Goal: Navigation & Orientation: Find specific page/section

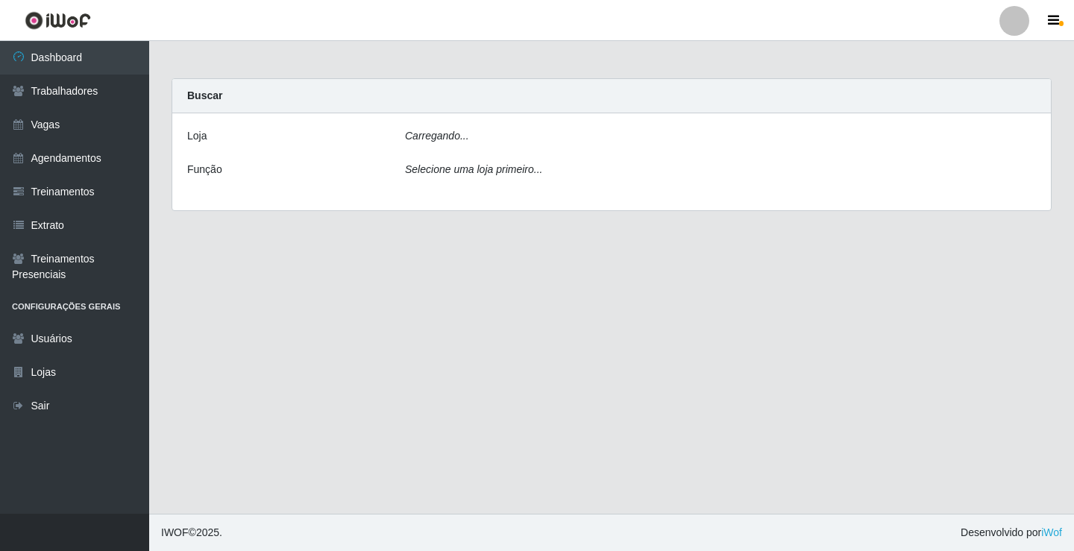
click at [437, 143] on div "Carregando..." at bounding box center [720, 139] width 653 height 22
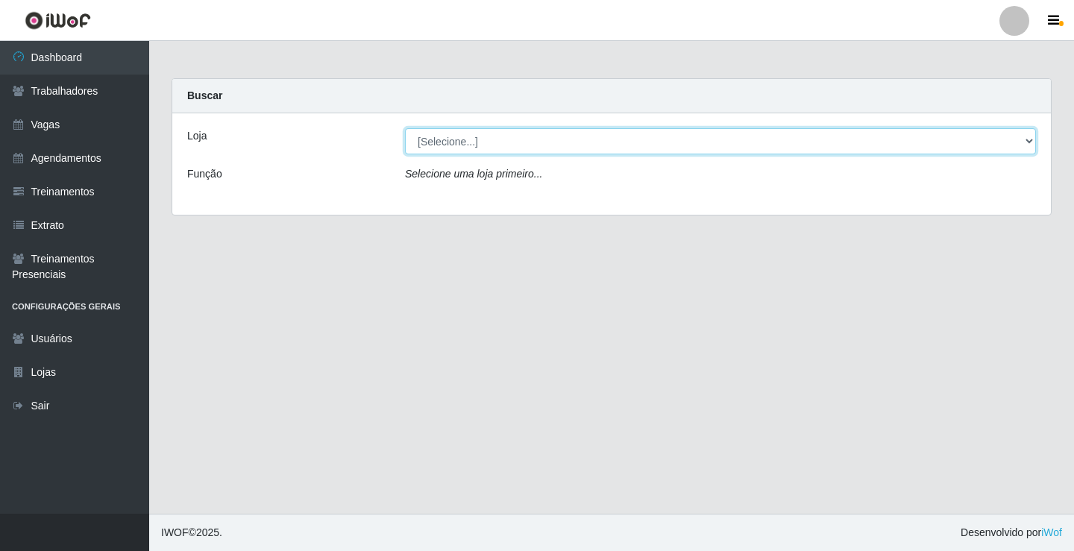
click at [436, 144] on select "[Selecione...] Edilicya Supermercado" at bounding box center [720, 141] width 631 height 26
select select "460"
click at [405, 128] on select "[Selecione...] Edilicya Supermercado" at bounding box center [720, 141] width 631 height 26
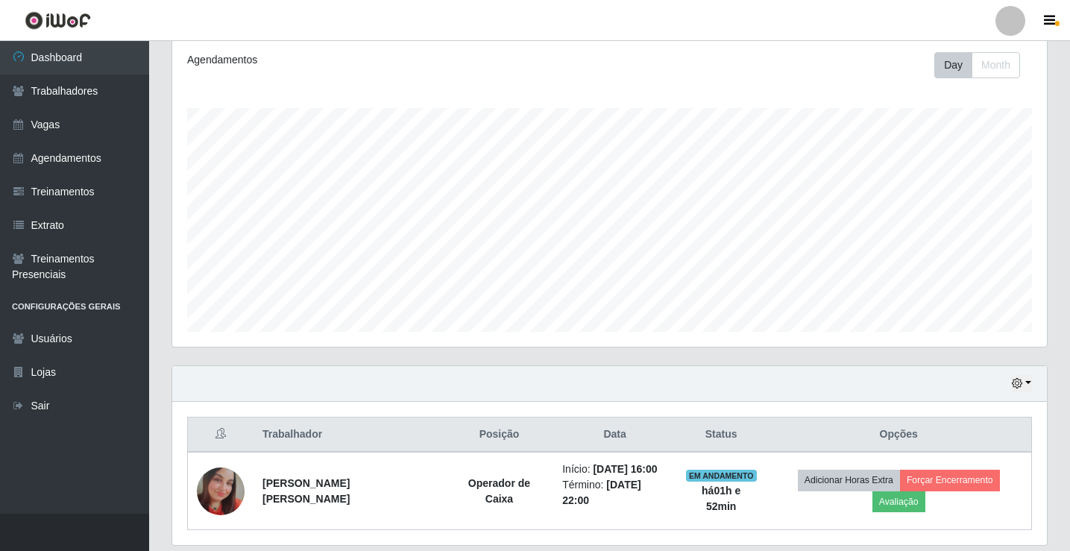
scroll to position [251, 0]
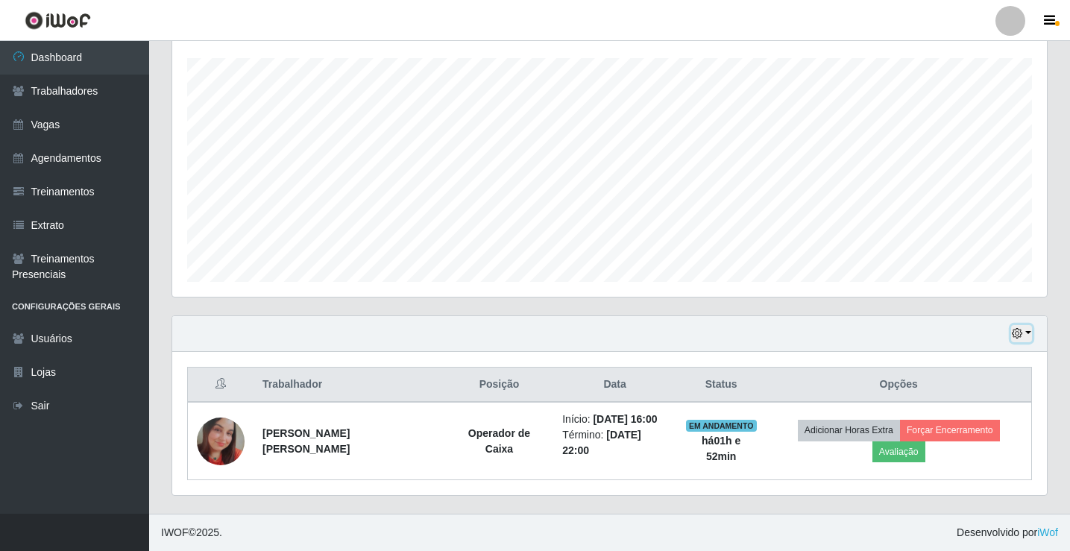
click at [1019, 331] on icon "button" at bounding box center [1017, 333] width 10 height 10
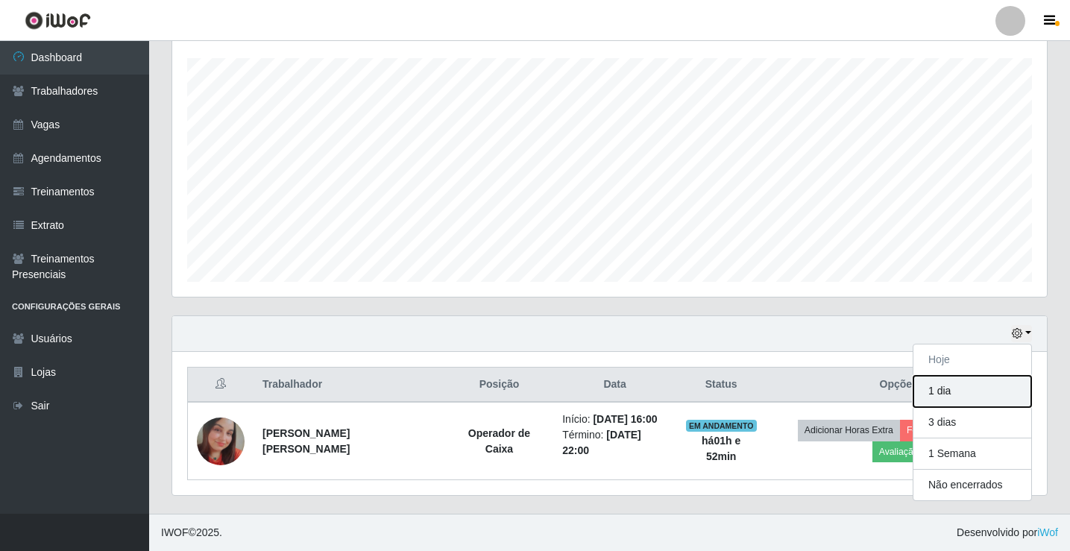
click at [946, 396] on button "1 dia" at bounding box center [973, 391] width 118 height 31
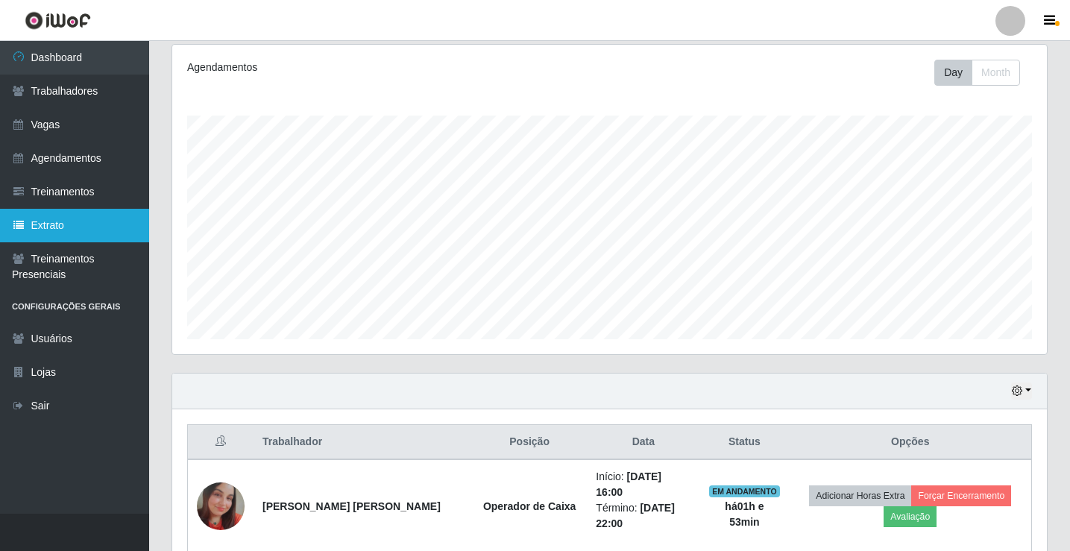
scroll to position [186, 0]
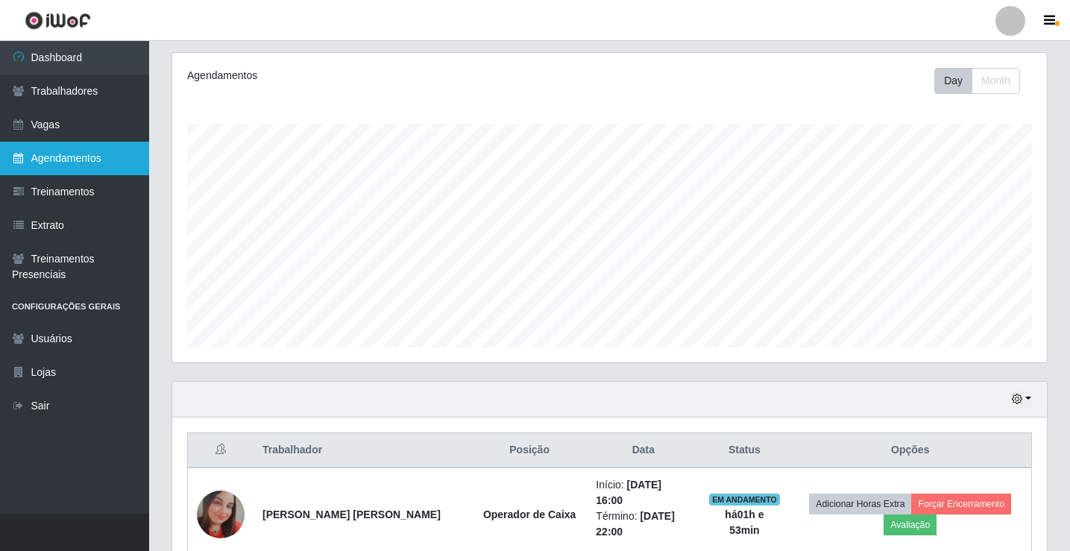
click at [36, 158] on link "Agendamentos" at bounding box center [74, 159] width 149 height 34
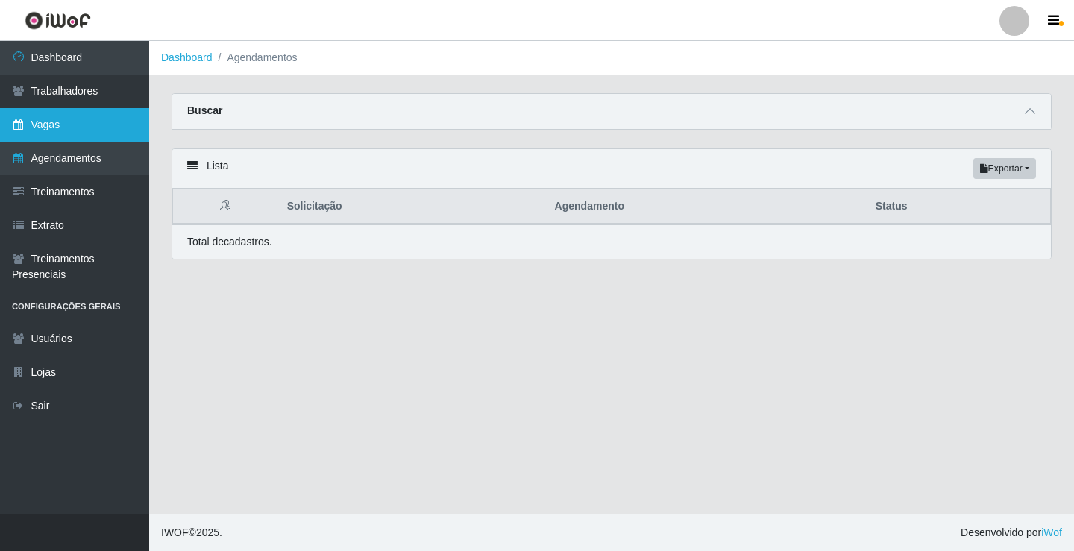
click at [69, 128] on link "Vagas" at bounding box center [74, 125] width 149 height 34
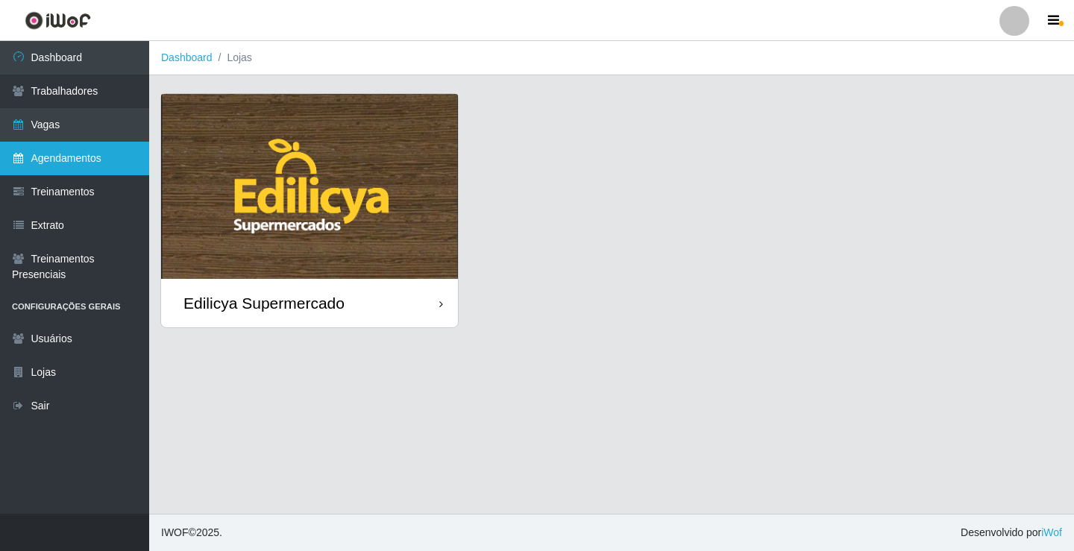
click at [89, 169] on link "Agendamentos" at bounding box center [74, 159] width 149 height 34
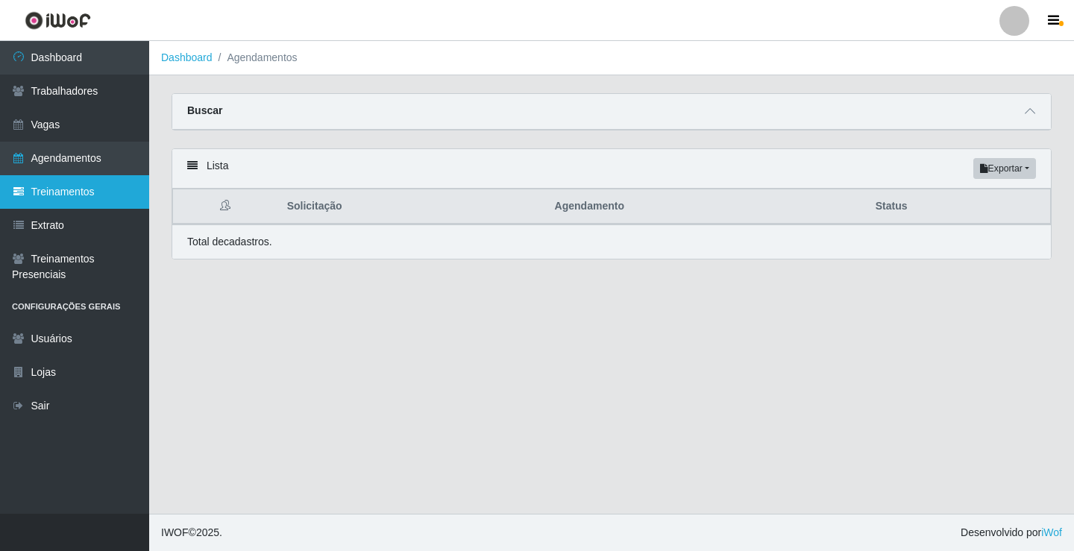
click at [77, 198] on link "Treinamentos" at bounding box center [74, 192] width 149 height 34
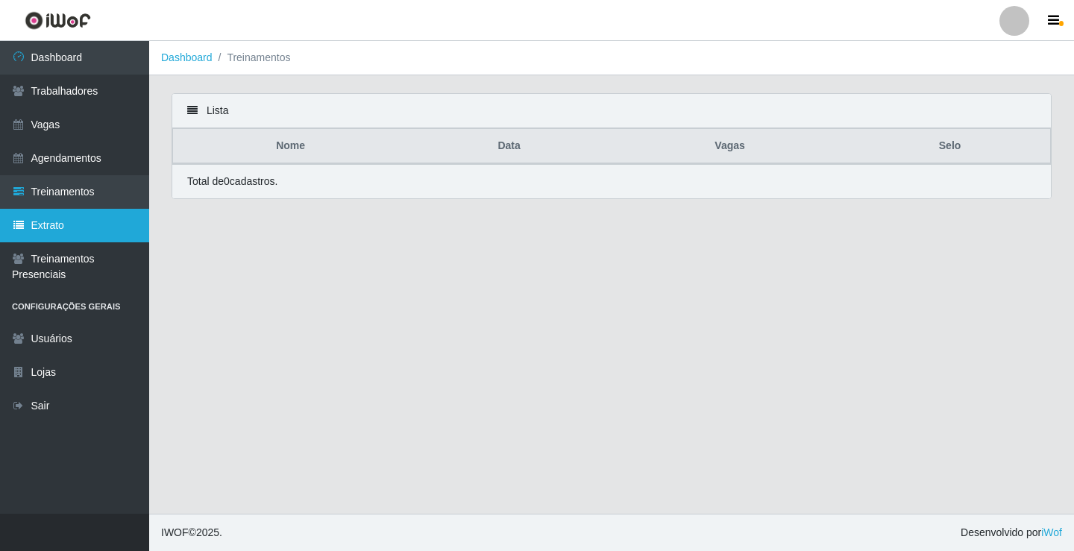
click at [66, 222] on link "Extrato" at bounding box center [74, 226] width 149 height 34
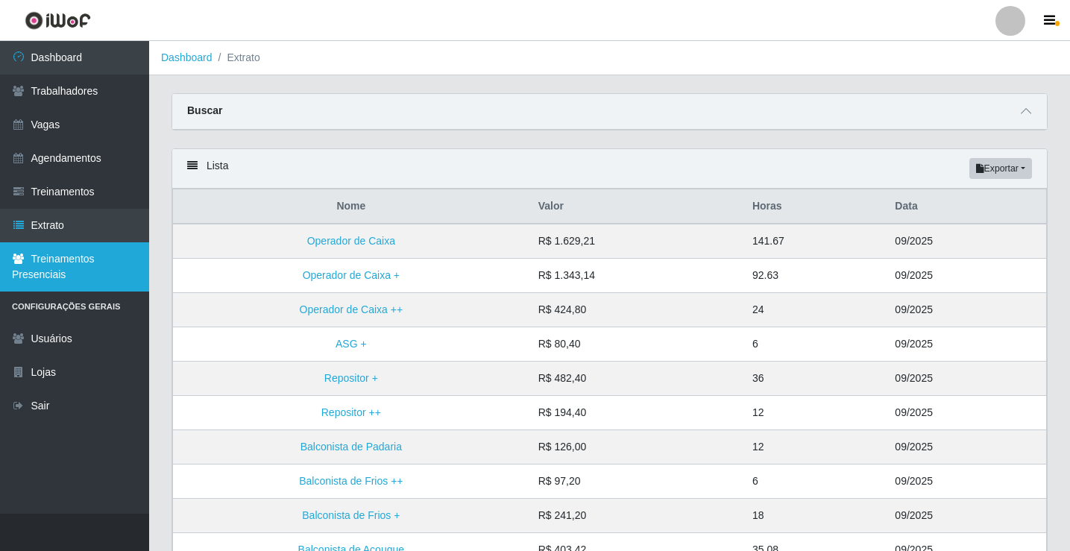
click at [84, 272] on link "Treinamentos Presenciais" at bounding box center [74, 266] width 149 height 49
